Goal: Information Seeking & Learning: Learn about a topic

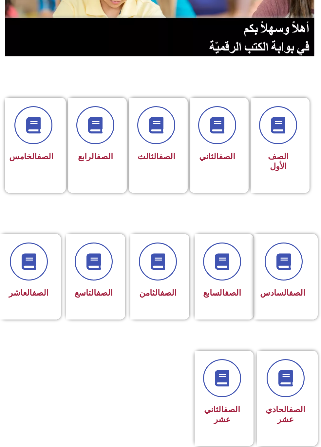
scroll to position [99, 0]
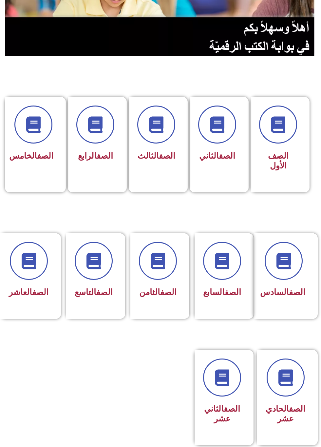
click at [97, 276] on span at bounding box center [94, 261] width 38 height 38
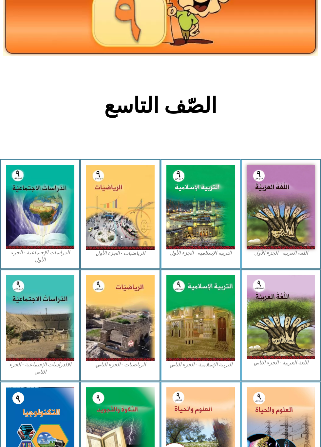
scroll to position [82, 0]
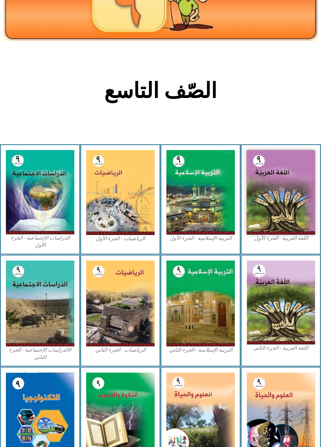
click at [288, 177] on img at bounding box center [281, 192] width 69 height 85
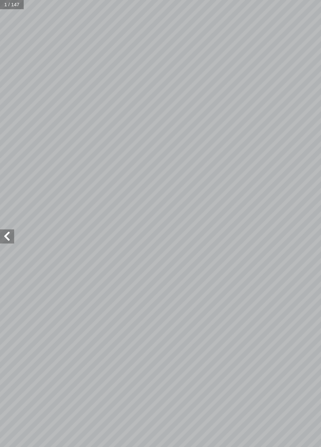
click at [4, 225] on span at bounding box center [6, 218] width 13 height 13
click at [7, 221] on span at bounding box center [6, 218] width 13 height 13
click at [6, 221] on span at bounding box center [6, 218] width 13 height 13
click at [3, 220] on span at bounding box center [6, 218] width 13 height 13
click at [2, 214] on span at bounding box center [6, 218] width 13 height 13
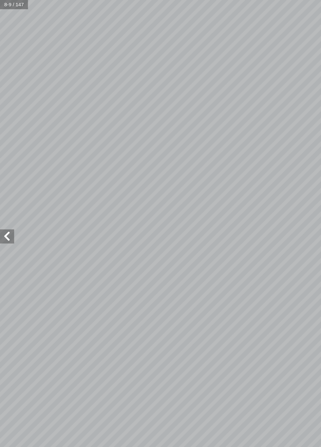
click at [7, 215] on span at bounding box center [6, 218] width 13 height 13
click at [309, 220] on span at bounding box center [314, 218] width 13 height 13
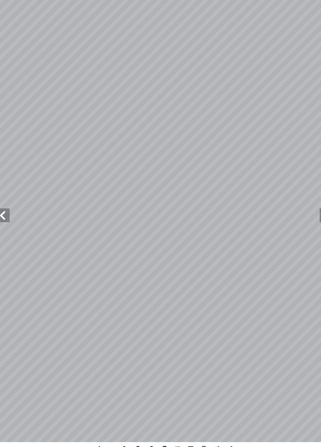
click at [6, 220] on span at bounding box center [6, 218] width 13 height 13
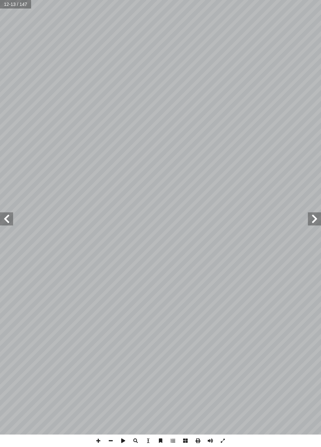
click at [11, 223] on span at bounding box center [6, 218] width 13 height 13
click at [3, 220] on span at bounding box center [6, 218] width 13 height 13
click at [10, 220] on span at bounding box center [6, 218] width 13 height 13
click at [11, 222] on span at bounding box center [6, 218] width 13 height 13
click at [11, 220] on span at bounding box center [6, 218] width 13 height 13
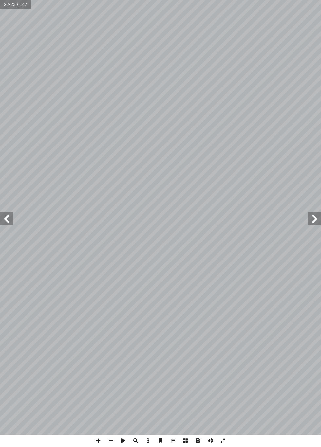
click at [12, 218] on span at bounding box center [6, 218] width 13 height 13
click at [9, 225] on span at bounding box center [6, 218] width 13 height 13
click at [11, 225] on span at bounding box center [6, 218] width 13 height 13
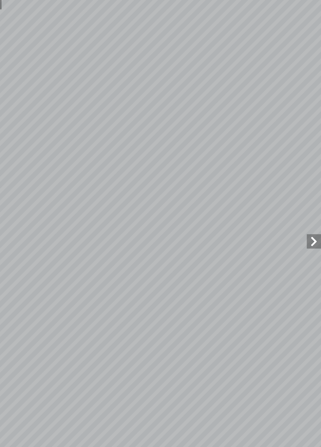
click at [313, 218] on span at bounding box center [314, 218] width 13 height 13
click at [311, 223] on span at bounding box center [314, 218] width 13 height 13
click at [312, 218] on span at bounding box center [314, 218] width 13 height 13
click at [313, 218] on span at bounding box center [314, 218] width 13 height 13
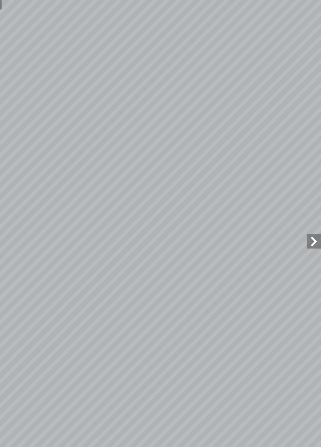
click at [313, 221] on span at bounding box center [314, 218] width 13 height 13
click at [315, 214] on span at bounding box center [314, 218] width 13 height 13
click at [313, 214] on span at bounding box center [314, 218] width 13 height 13
click at [311, 216] on span at bounding box center [314, 218] width 13 height 13
click at [312, 214] on span at bounding box center [314, 218] width 13 height 13
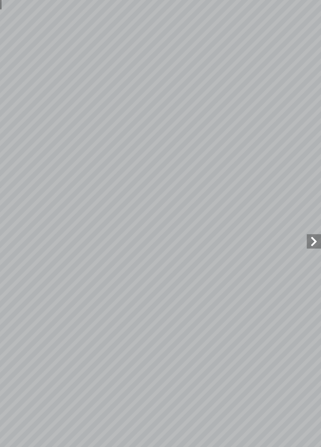
click at [315, 214] on span at bounding box center [314, 218] width 13 height 13
click at [312, 213] on span at bounding box center [314, 218] width 13 height 13
click at [1, 220] on span at bounding box center [6, 218] width 13 height 13
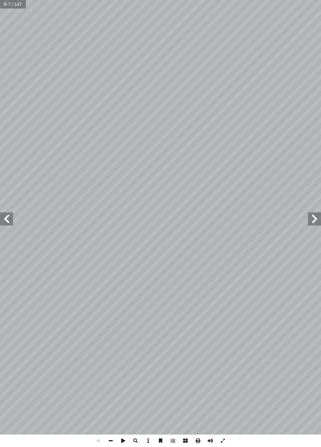
click at [7, 224] on span at bounding box center [6, 218] width 13 height 13
click at [4, 218] on span at bounding box center [6, 218] width 13 height 13
click at [0, 220] on span at bounding box center [6, 218] width 13 height 13
click at [0, 221] on span at bounding box center [6, 218] width 13 height 13
click at [0, 218] on span at bounding box center [6, 218] width 13 height 13
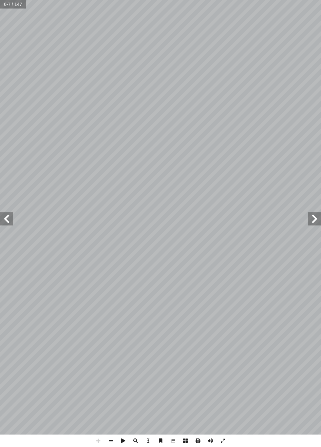
click at [0, 220] on span at bounding box center [6, 218] width 13 height 13
click at [0, 219] on span at bounding box center [6, 218] width 13 height 13
click at [5, 224] on span at bounding box center [6, 218] width 13 height 13
click at [7, 216] on span at bounding box center [6, 218] width 13 height 13
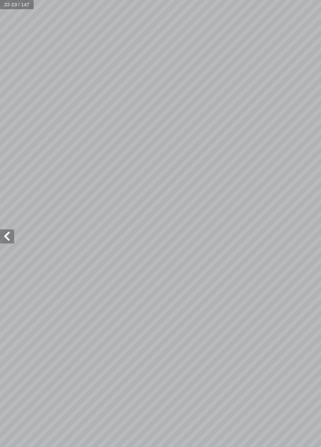
click at [2, 218] on span at bounding box center [6, 218] width 13 height 13
click at [4, 221] on span at bounding box center [6, 218] width 13 height 13
click at [3, 221] on span at bounding box center [6, 218] width 13 height 13
click at [2, 220] on span at bounding box center [6, 218] width 13 height 13
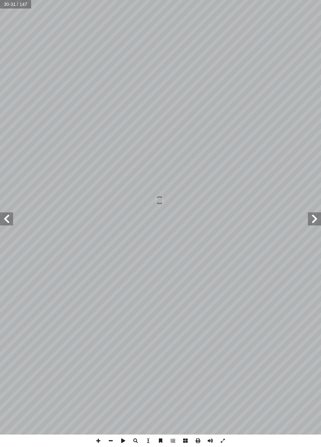
click at [0, 222] on span at bounding box center [6, 218] width 13 height 13
click at [10, 215] on span at bounding box center [6, 218] width 13 height 13
click at [1, 220] on span at bounding box center [6, 218] width 13 height 13
click at [310, 218] on span at bounding box center [314, 218] width 13 height 13
click at [3, 224] on span at bounding box center [6, 218] width 13 height 13
